Goal: Ask a question

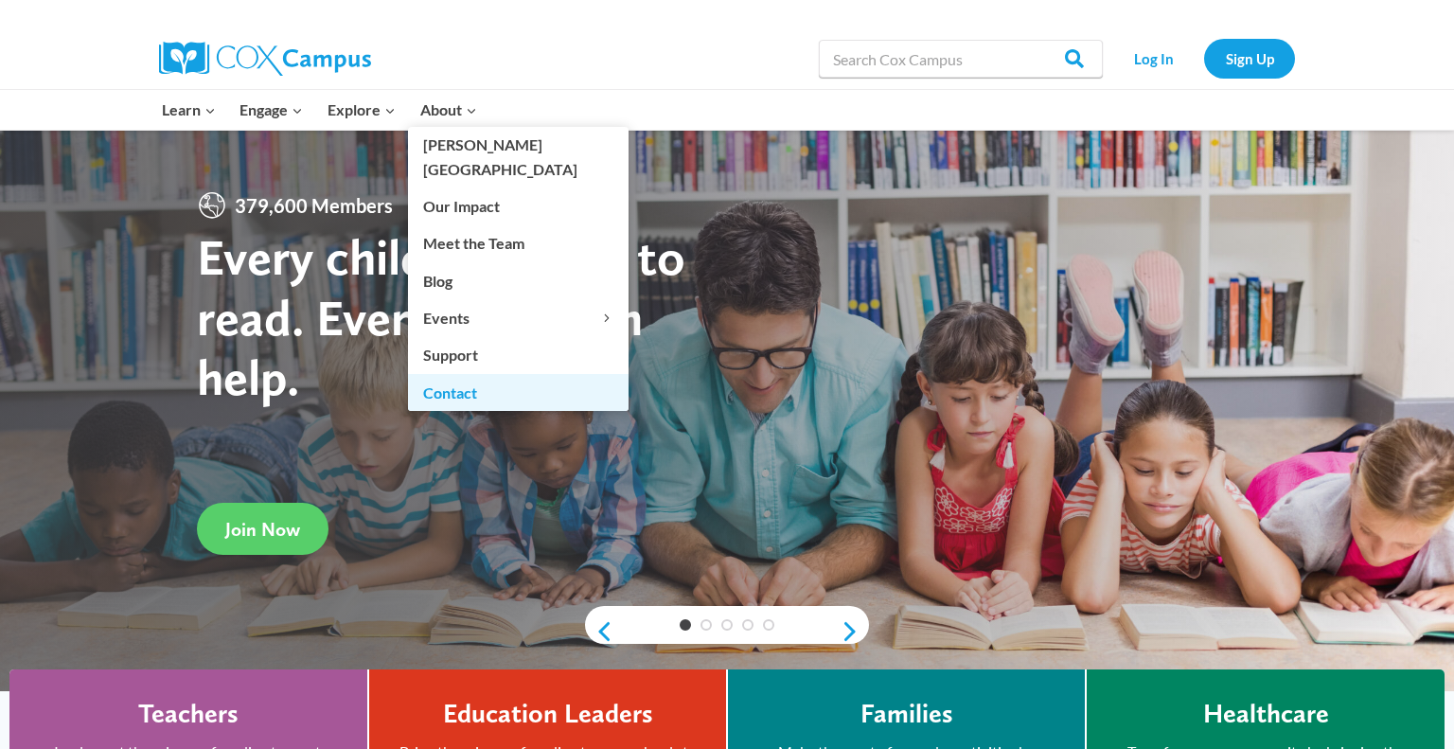
click at [467, 374] on link "Contact" at bounding box center [518, 392] width 220 height 36
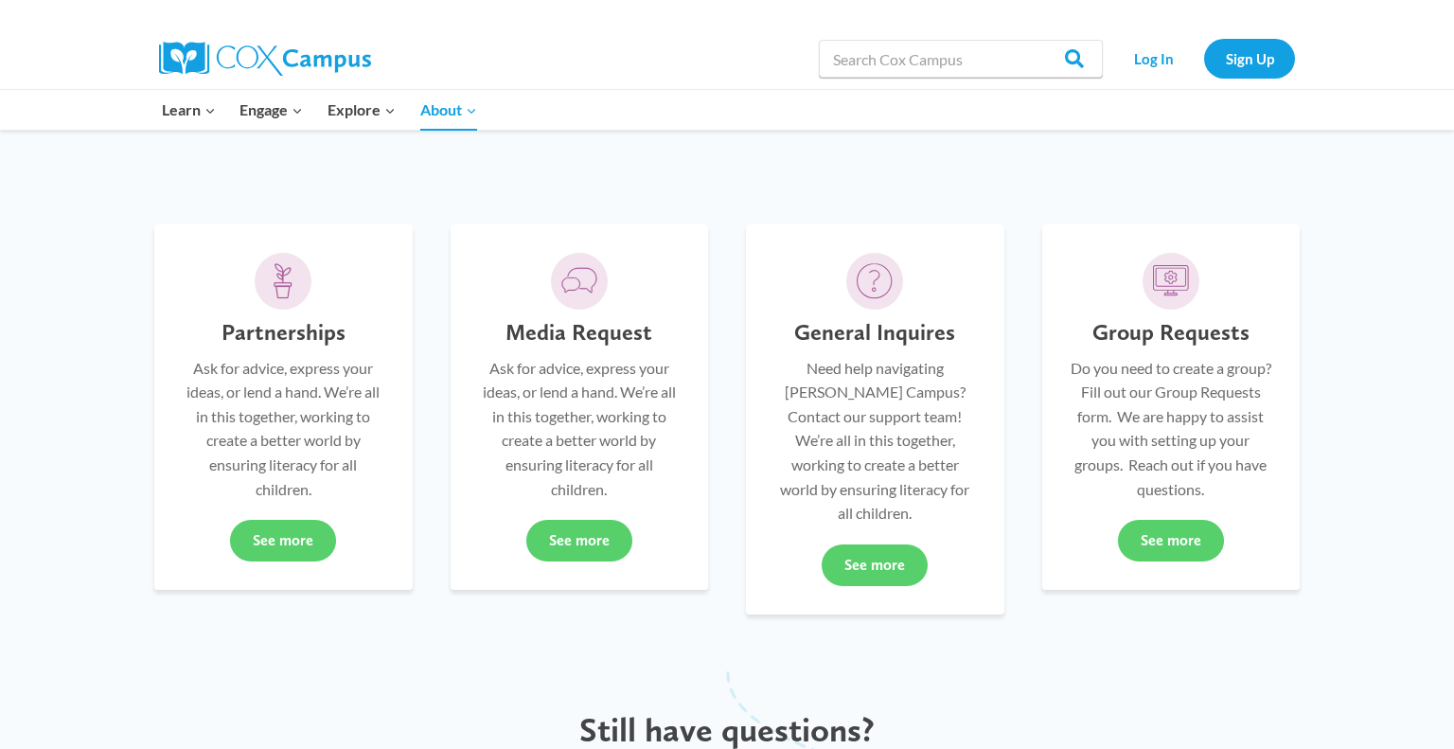
scroll to position [420, 0]
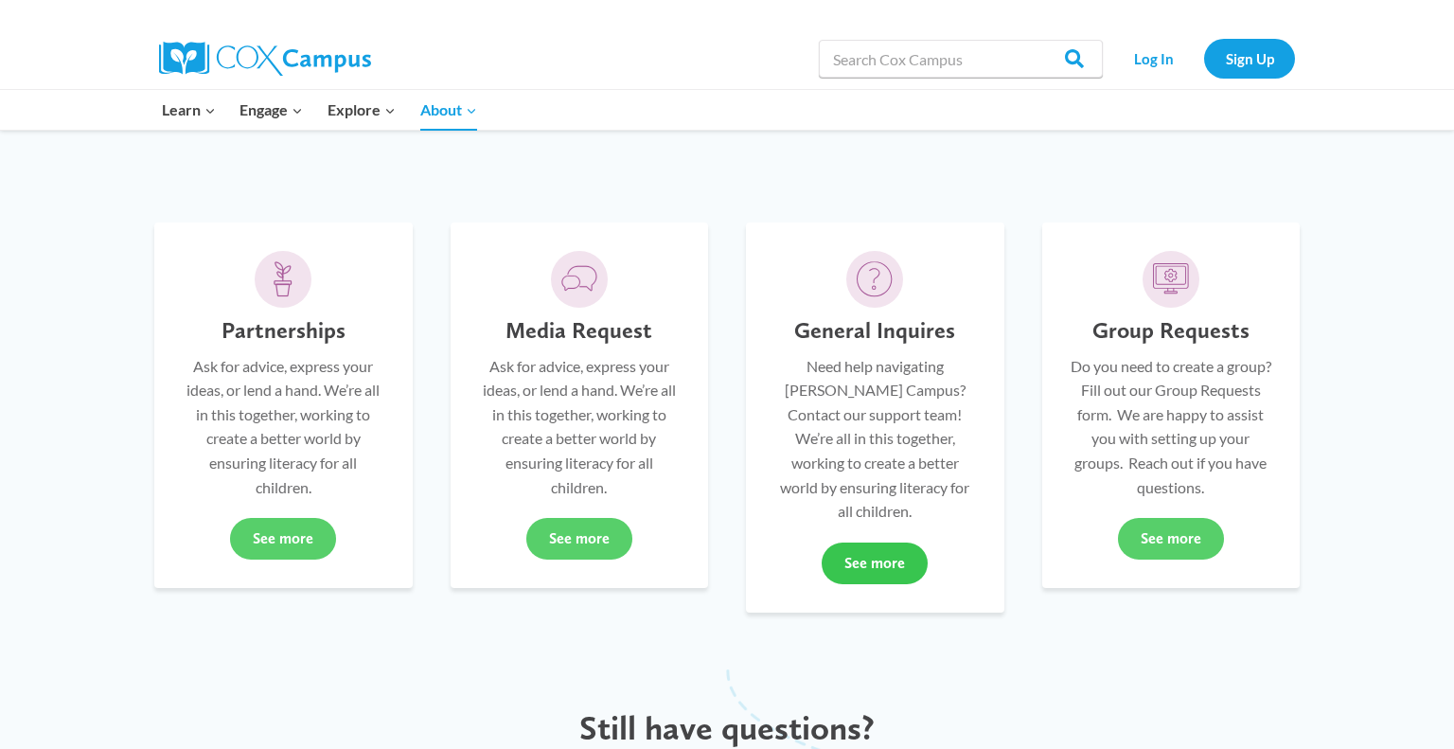
click at [876, 542] on link "See more" at bounding box center [874, 563] width 106 height 42
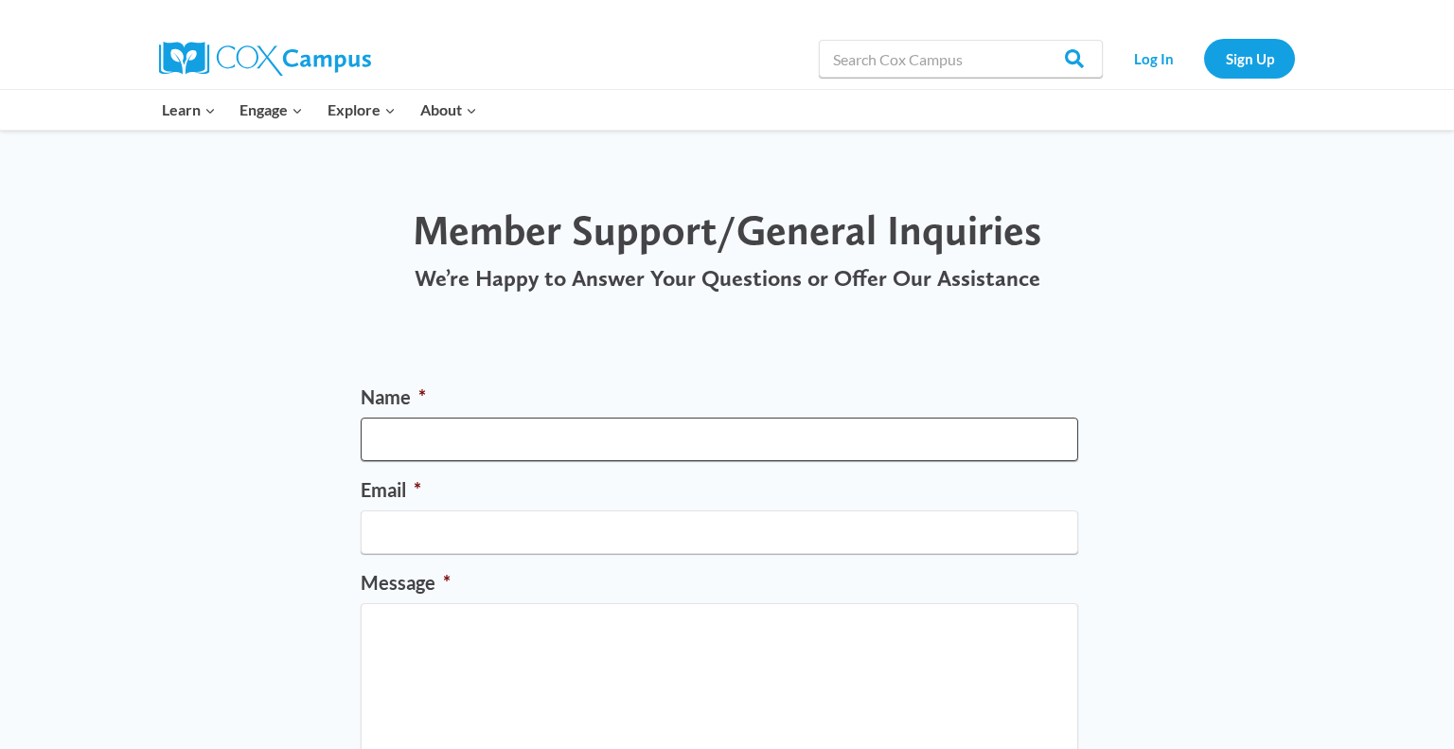
click at [585, 439] on input "Name *" at bounding box center [719, 439] width 717 height 44
type input "Kara Hartkopf"
click at [532, 507] on li "Email *" at bounding box center [727, 515] width 732 height 78
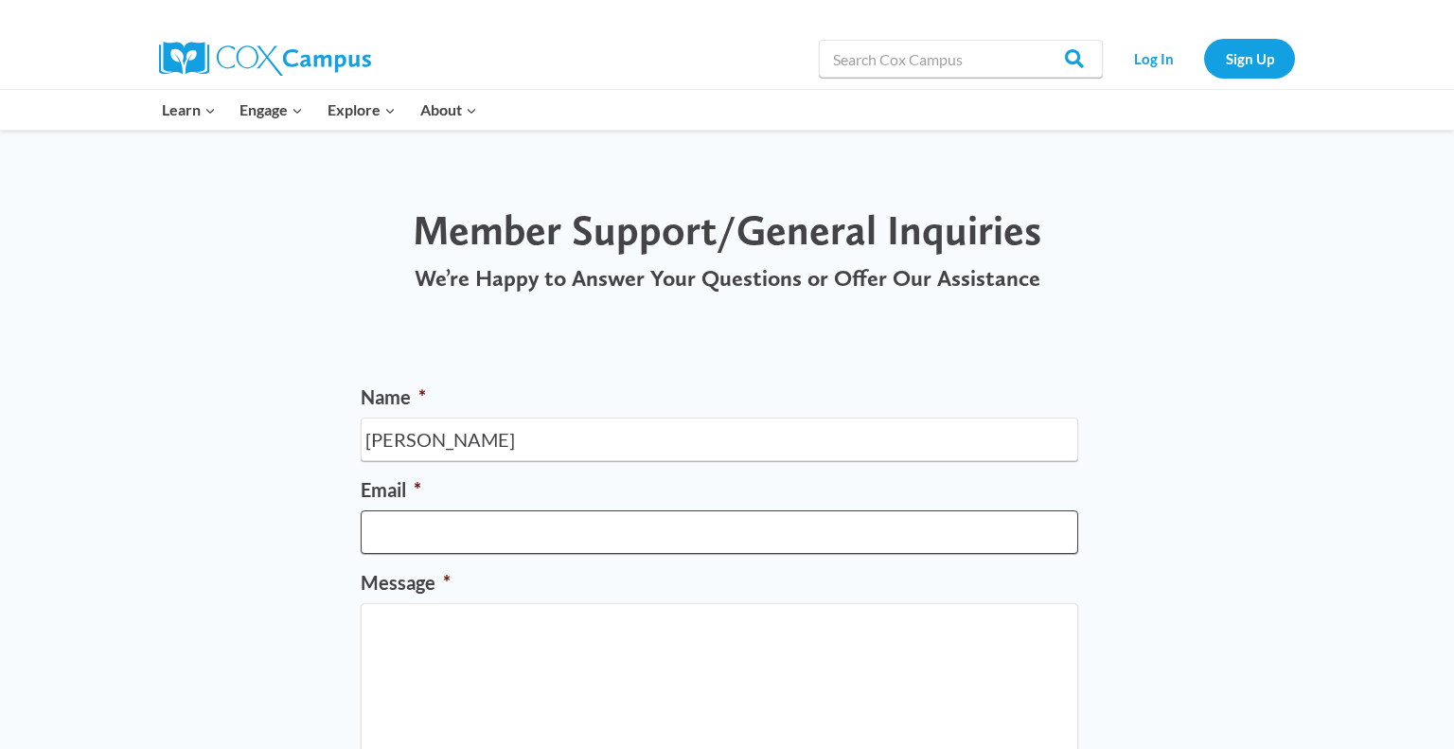
click at [514, 537] on input "Email *" at bounding box center [719, 532] width 717 height 44
type input "khartkopf@nfdlschools.org"
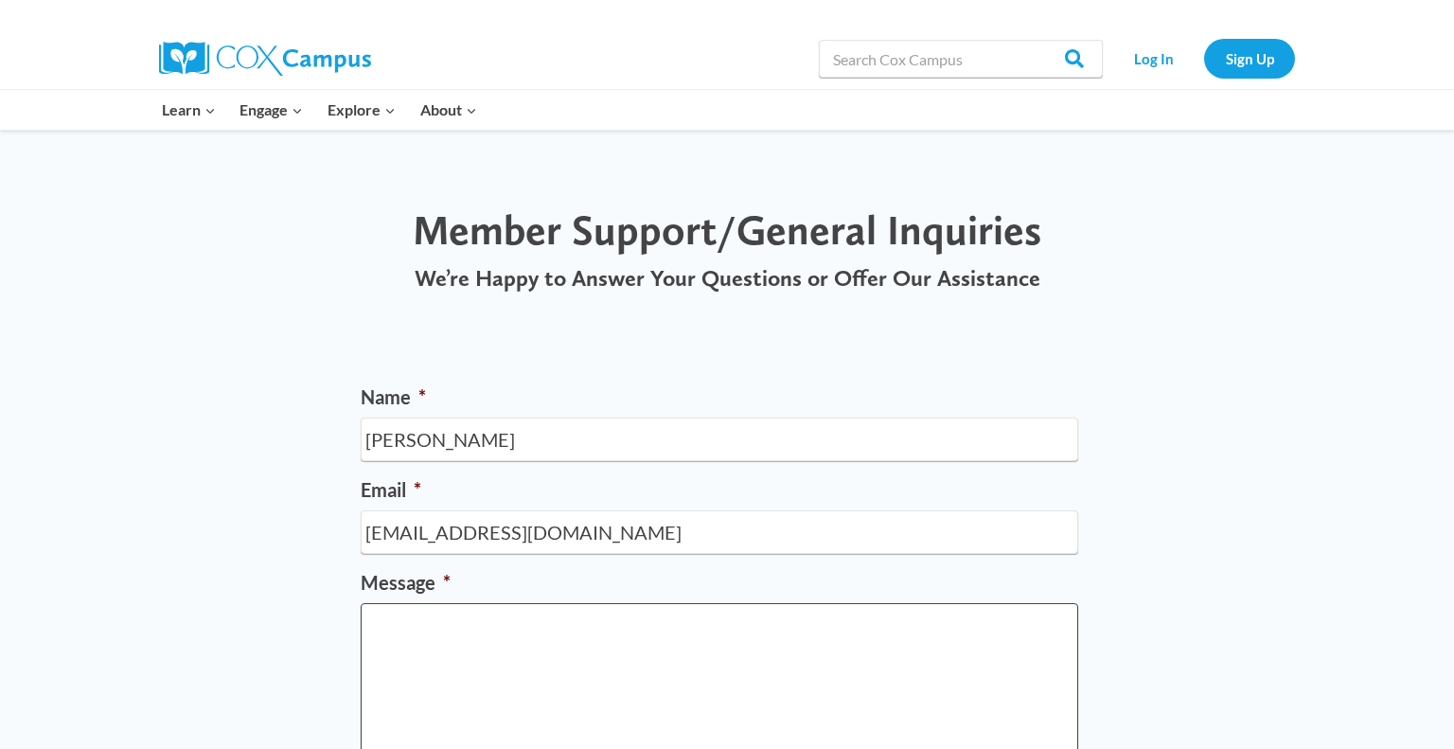
click at [508, 692] on textarea "Message *" at bounding box center [719, 678] width 717 height 151
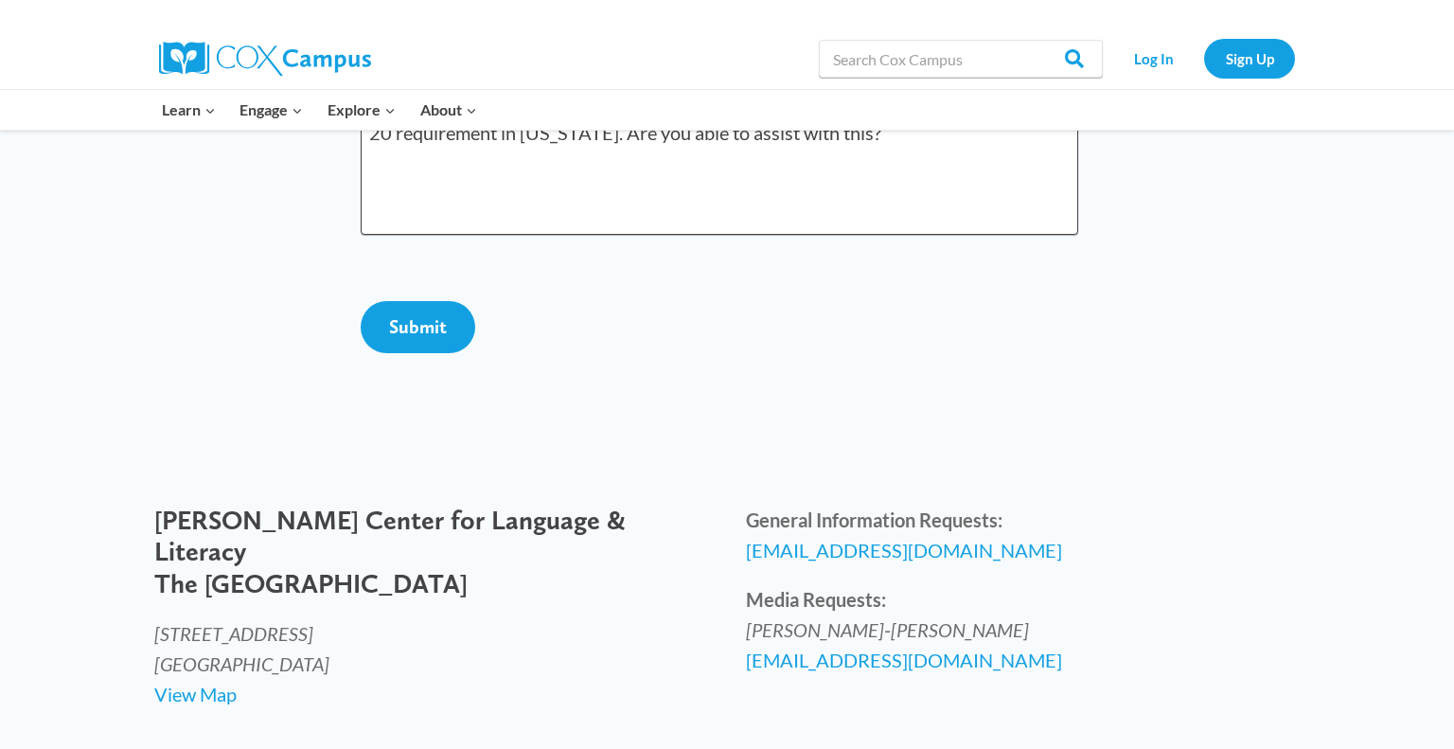
scroll to position [520, 0]
type textarea "Hello! I am seeking advice on what course to have our administrator take for th…"
click at [418, 352] on input "Submit" at bounding box center [418, 326] width 115 height 52
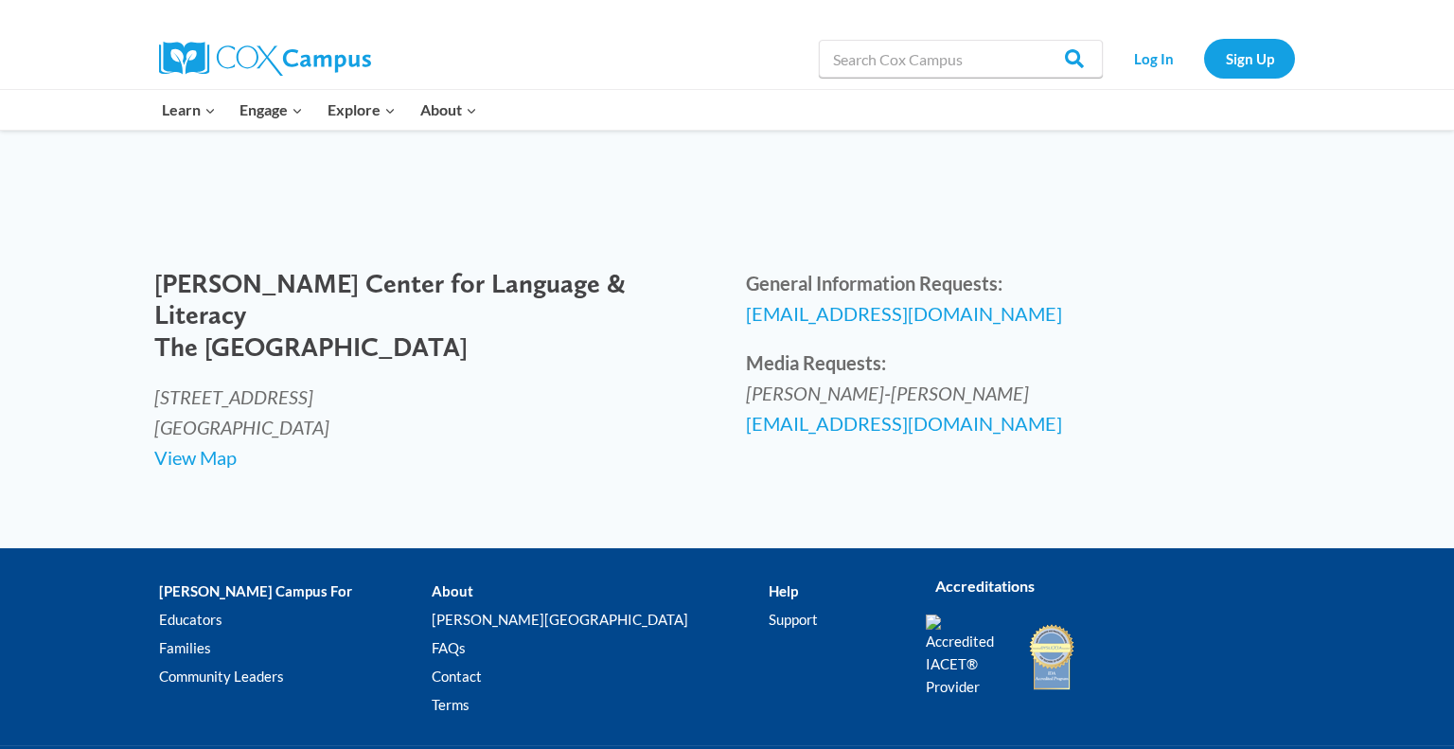
scroll to position [0, 0]
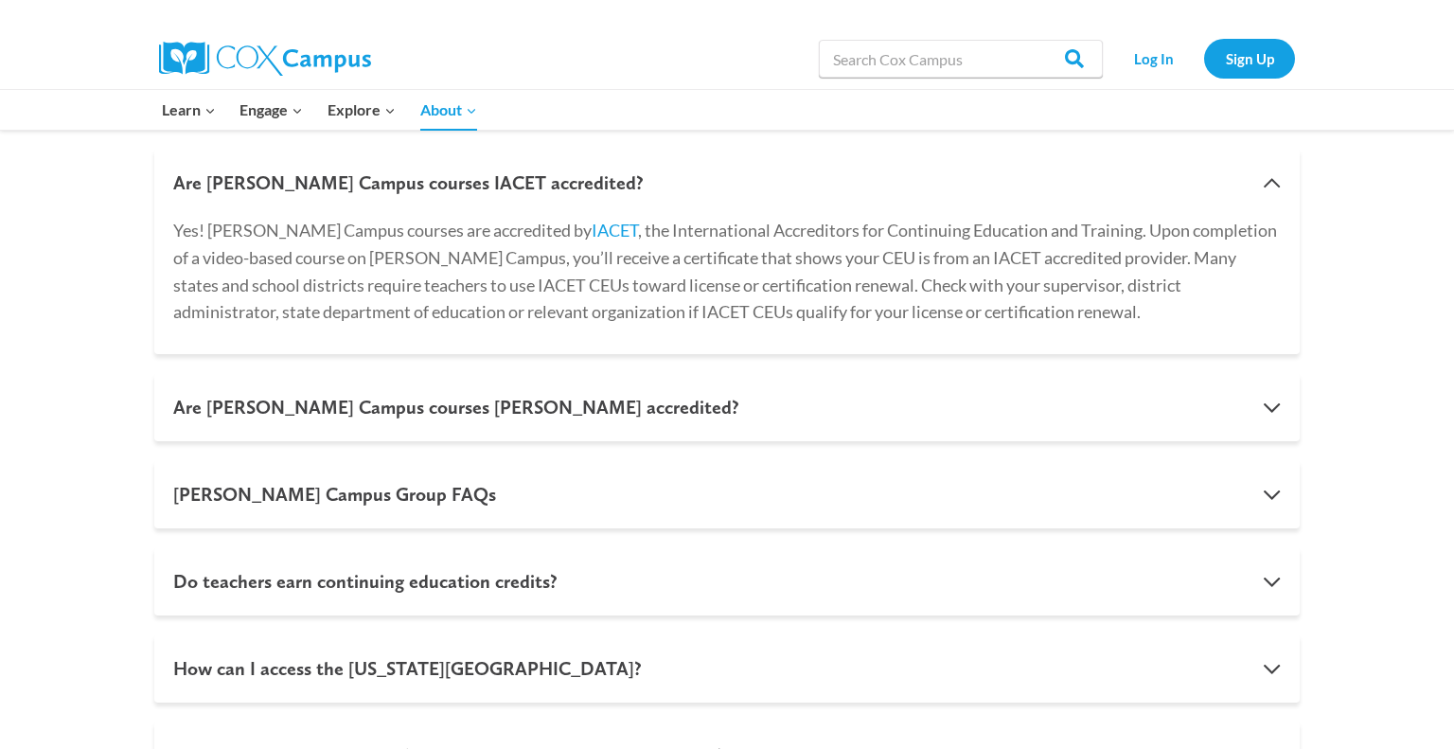
scroll to position [1076, 0]
click at [768, 501] on button "Cox Campus Group FAQs" at bounding box center [726, 496] width 1145 height 68
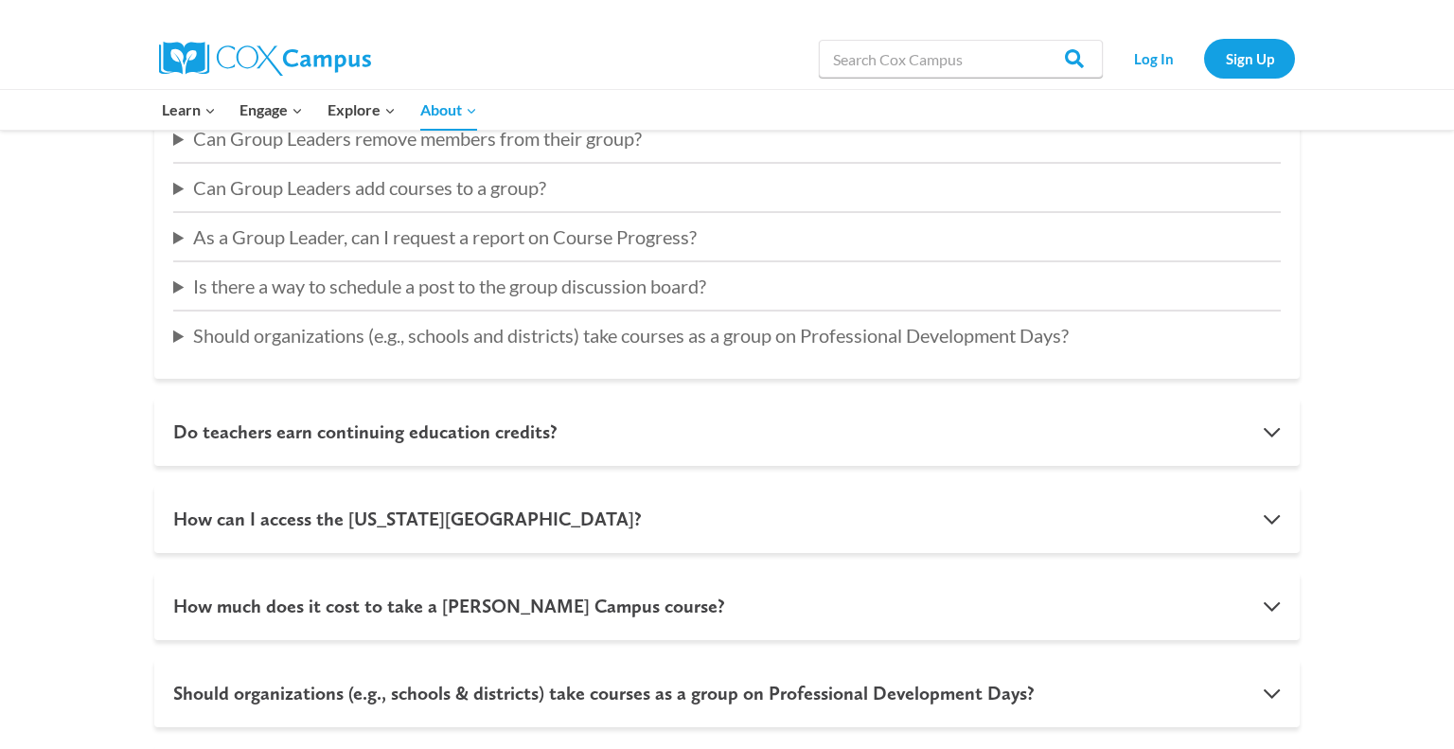
scroll to position [0, 0]
